Goal: Navigation & Orientation: Find specific page/section

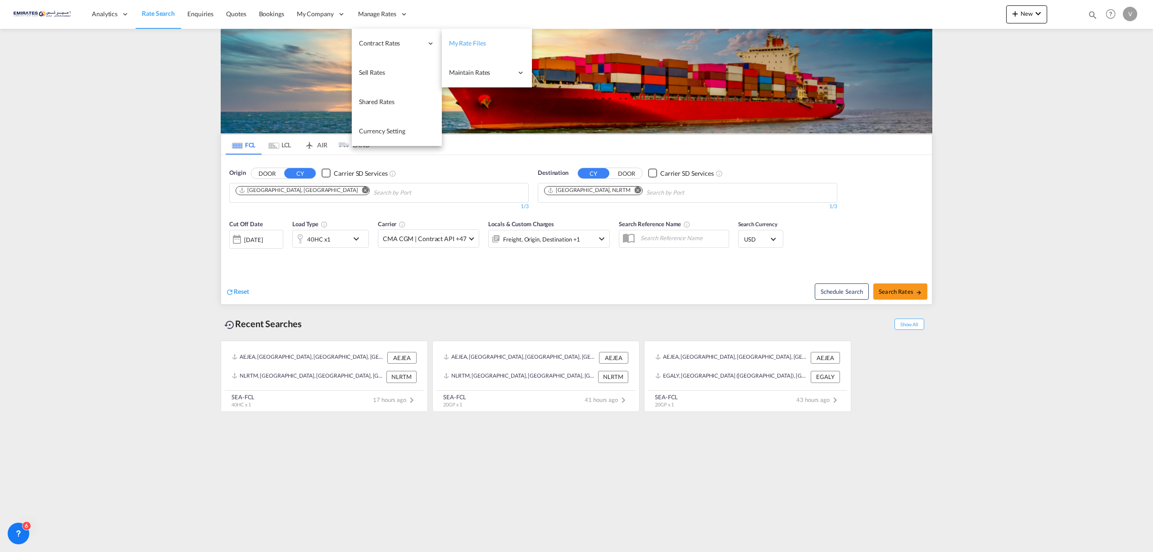
click at [464, 42] on span "My Rate Files" at bounding box center [467, 43] width 37 height 8
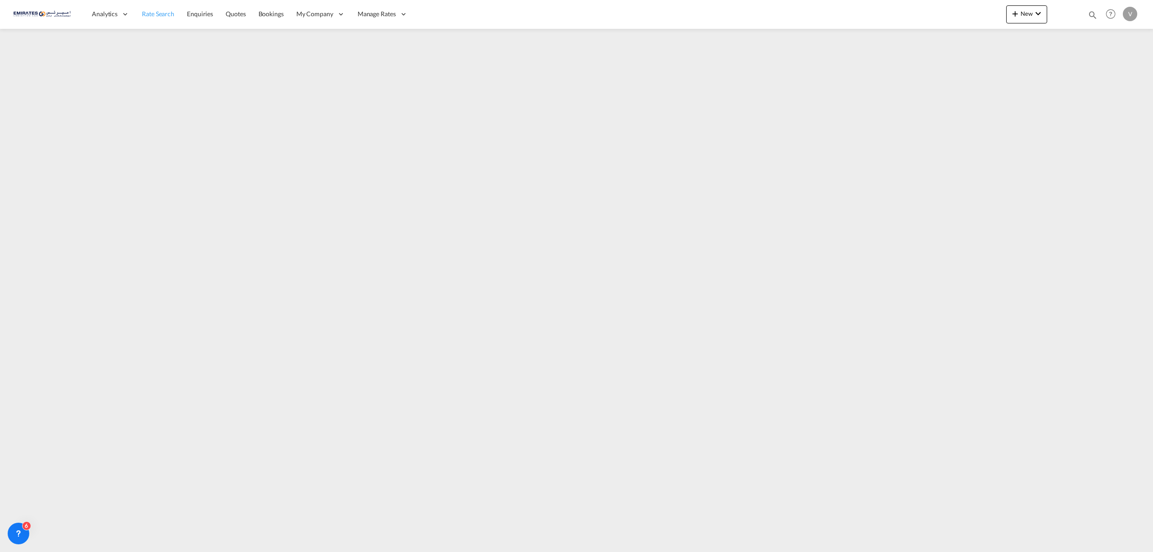
click at [158, 23] on link "Rate Search" at bounding box center [158, 14] width 45 height 29
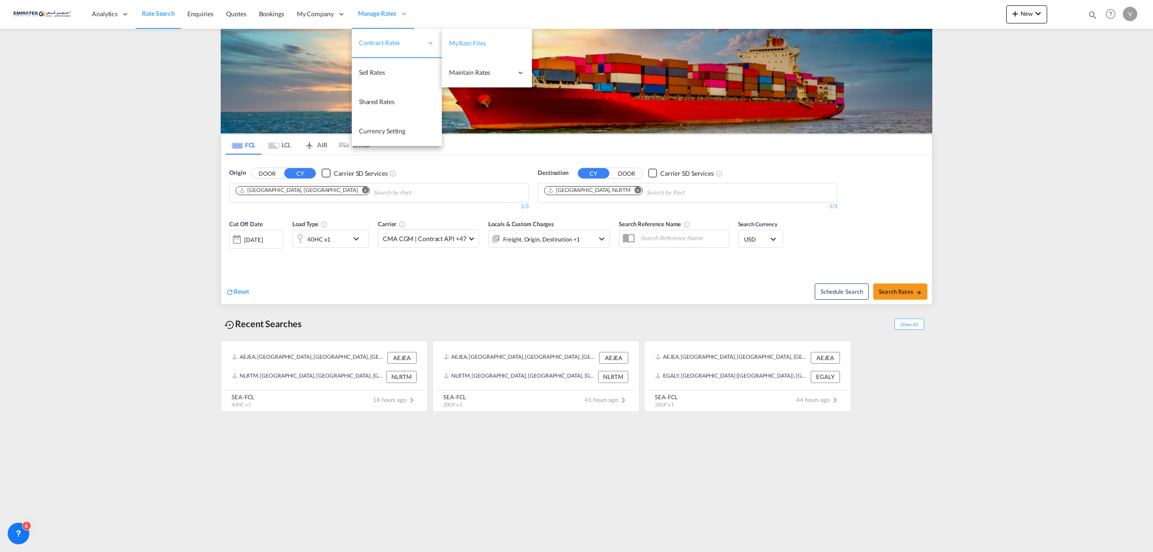
click at [467, 40] on span "My Rate Files" at bounding box center [467, 43] width 37 height 8
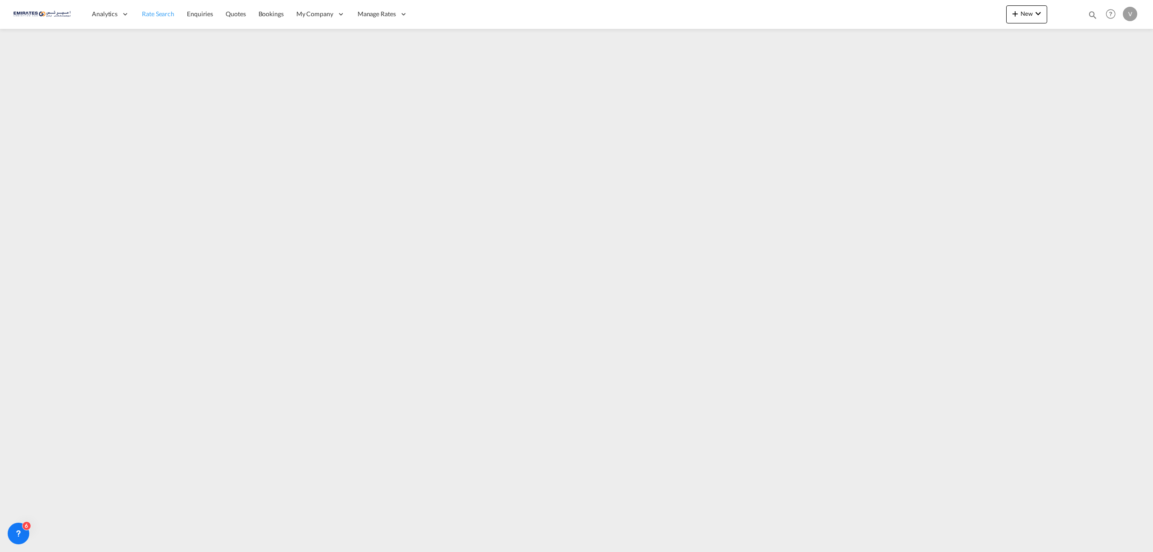
click at [159, 10] on span "Rate Search" at bounding box center [158, 14] width 32 height 8
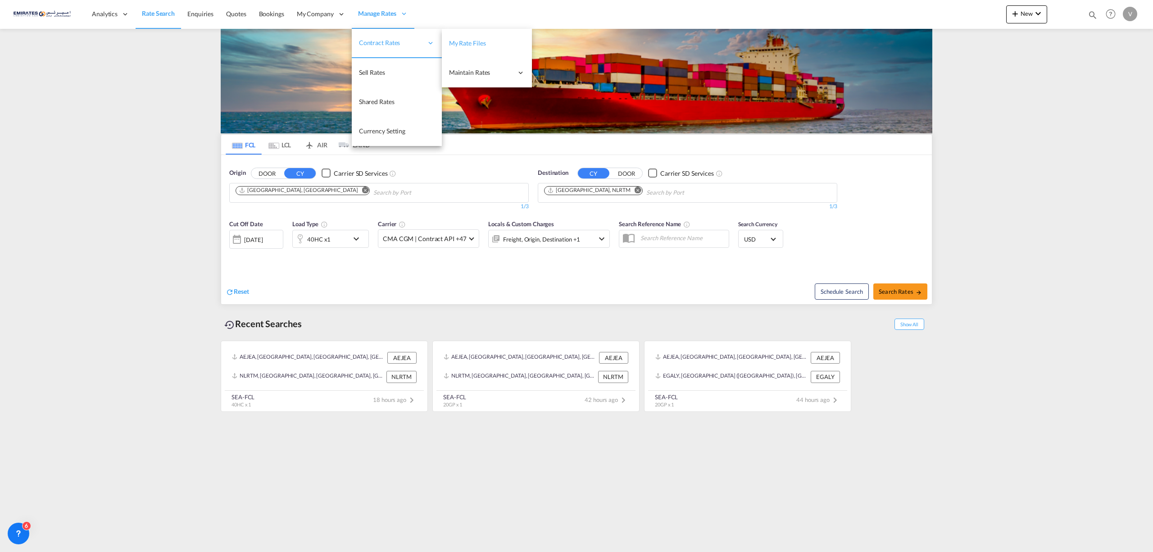
click at [471, 39] on span "My Rate Files" at bounding box center [467, 43] width 37 height 9
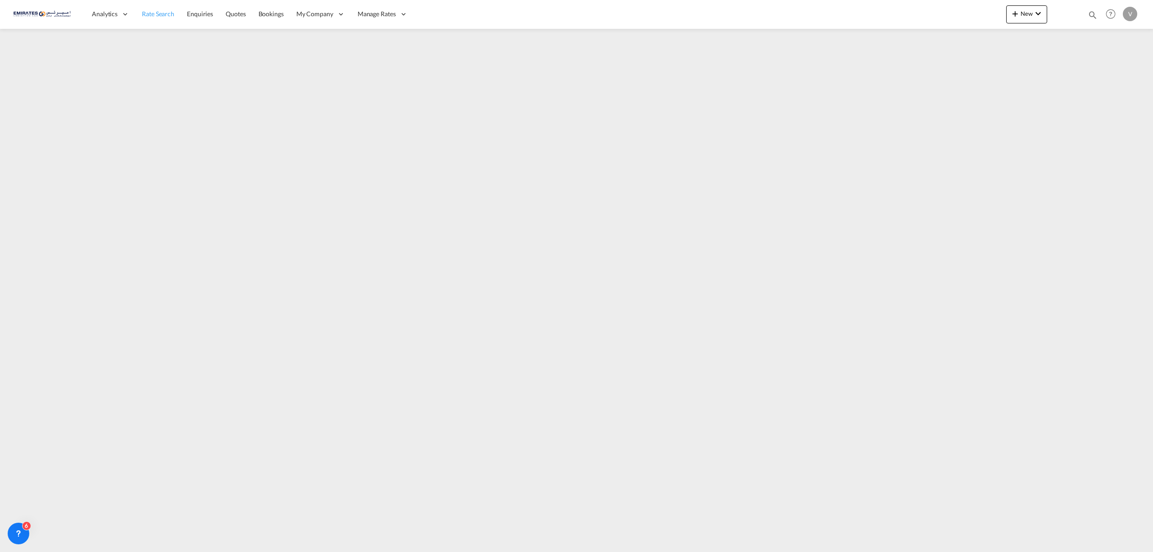
click at [159, 17] on span "Rate Search" at bounding box center [158, 13] width 32 height 9
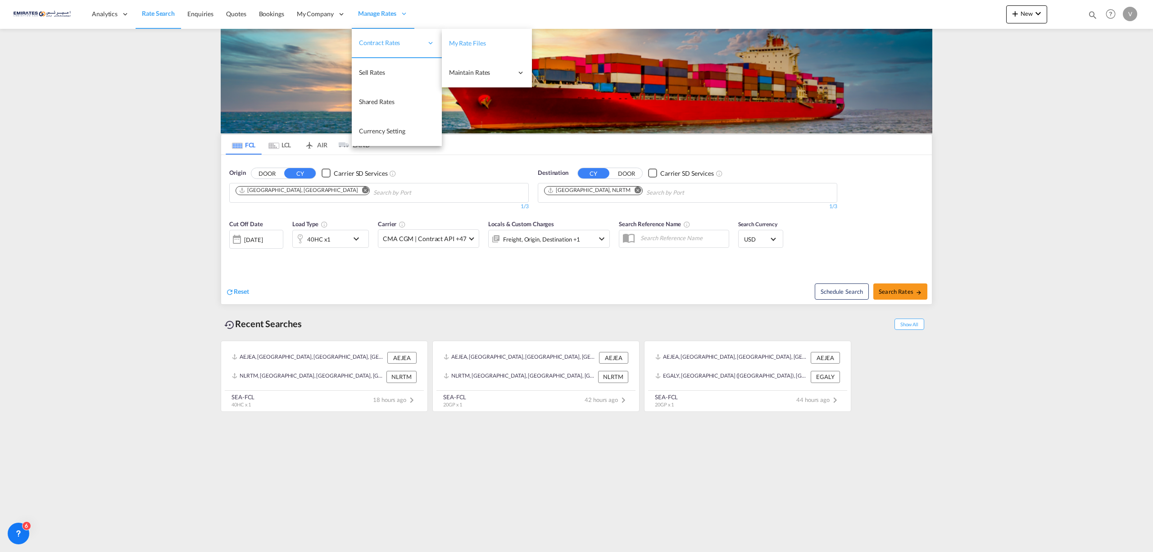
click at [459, 41] on span "My Rate Files" at bounding box center [467, 43] width 37 height 8
